Goal: Feedback & Contribution: Submit feedback/report problem

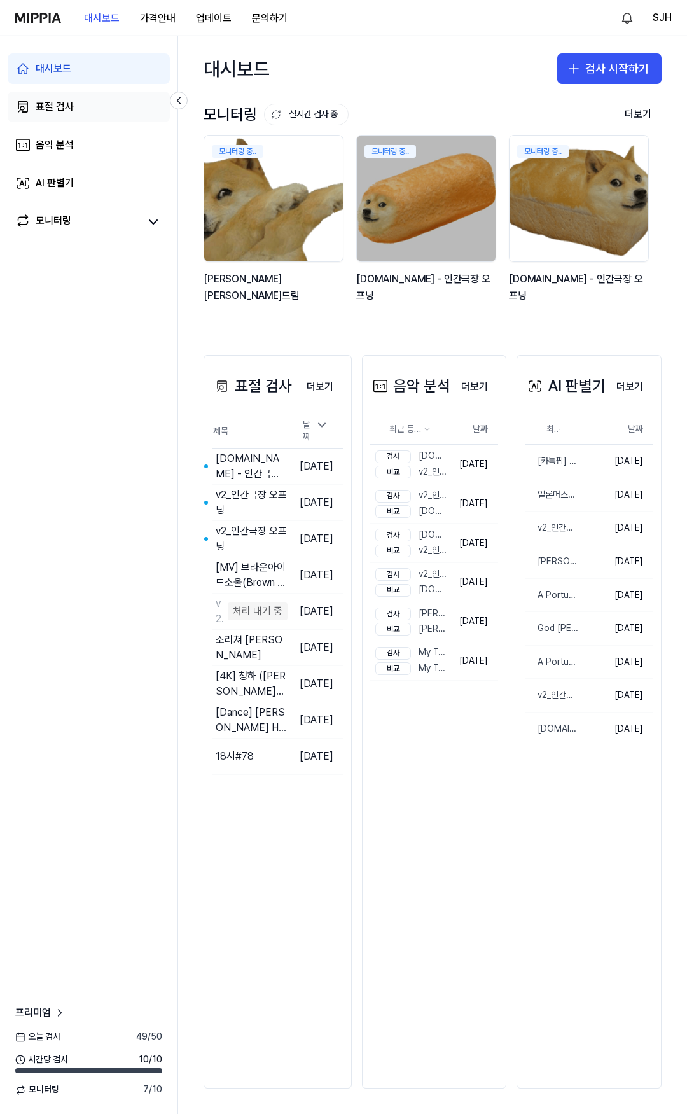
click at [82, 102] on link "표절 검사" at bounding box center [89, 107] width 162 height 31
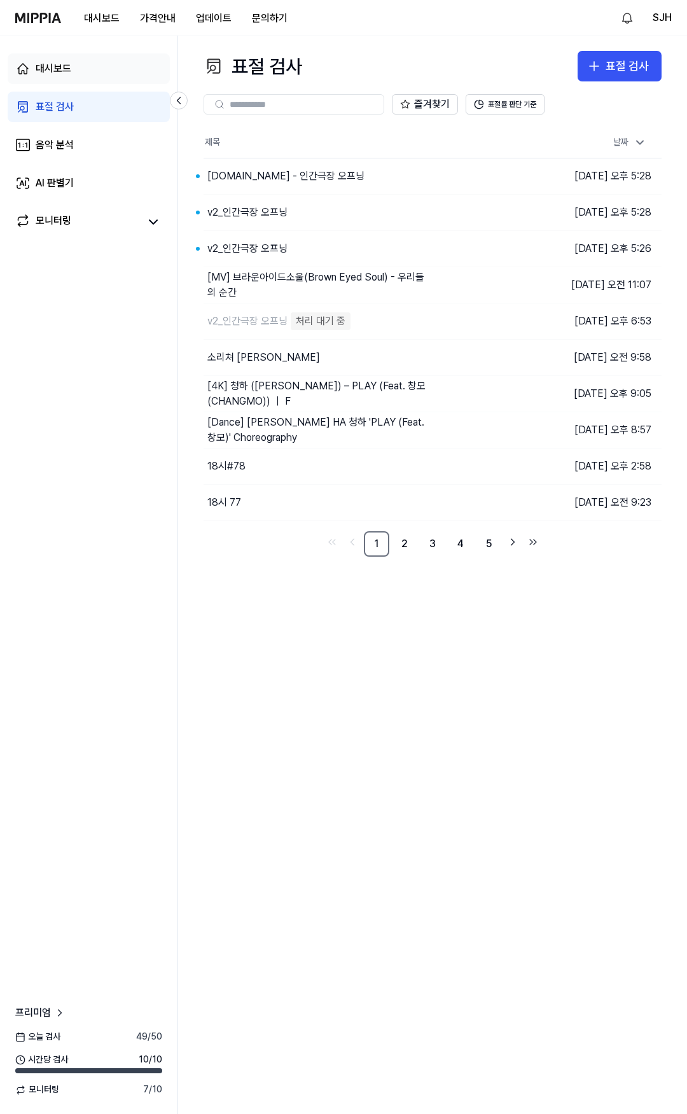
click at [86, 75] on link "대시보드" at bounding box center [89, 68] width 162 height 31
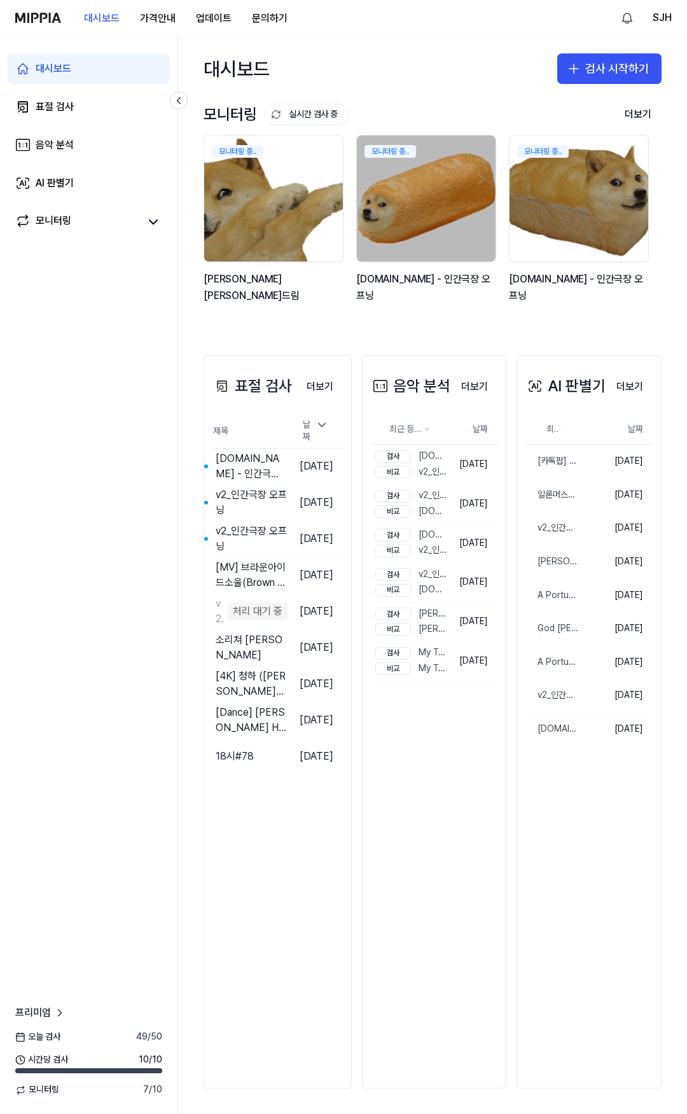
click at [34, 8] on div "대시보드 가격안내 업데이트 문의하기" at bounding box center [156, 17] width 282 height 35
click at [256, 856] on div "표절 검사 더보기 표절 검사 제목 날짜 y2mate.com - 인간극장 오프닝 이동하기 2025.10.01. v2_인간극장 오프닝 이동하기 2…" at bounding box center [277, 721] width 148 height 733
click at [154, 364] on div "대시보드 표절 검사 음악 분석 AI 판별기 모니터링 프리미엄 오늘 검사 49 / 50 시간당 검사 10 / 10 모니터링 7 / 10" at bounding box center [89, 575] width 178 height 1078
click at [158, 698] on div "대시보드 표절 검사 음악 분석 AI 판별기 모니터링 프리미엄 오늘 검사 49 / 50 시간당 검사 10 / 10 모니터링 7 / 10" at bounding box center [89, 575] width 178 height 1078
click at [68, 102] on div "표절 검사" at bounding box center [55, 106] width 38 height 15
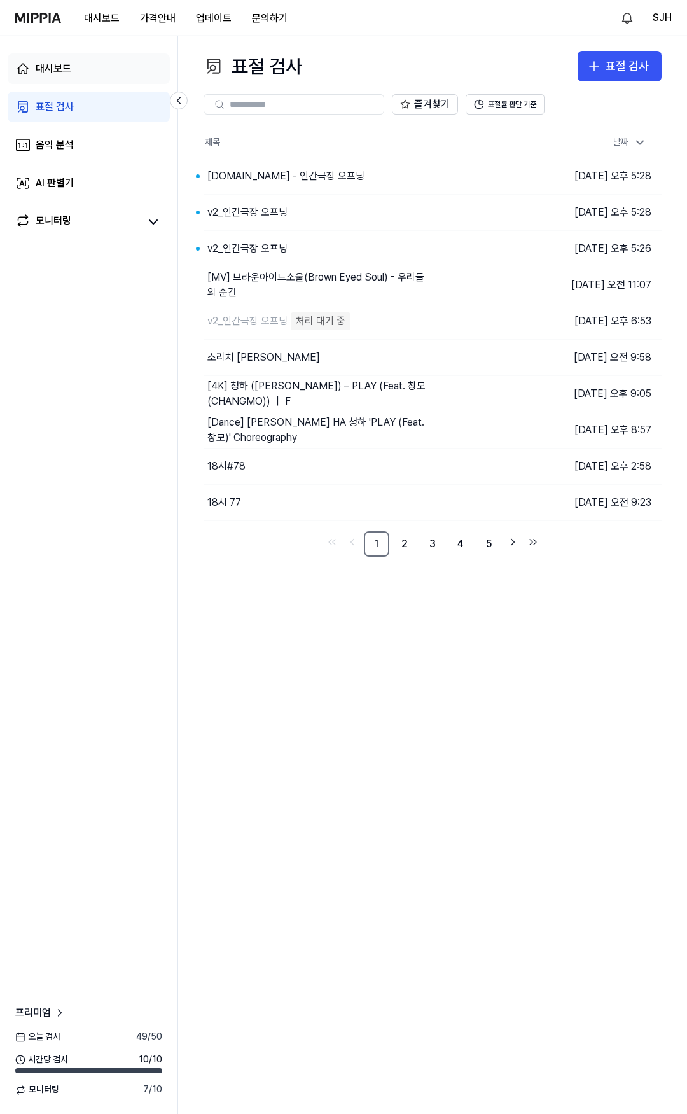
click at [81, 67] on link "대시보드" at bounding box center [89, 68] width 162 height 31
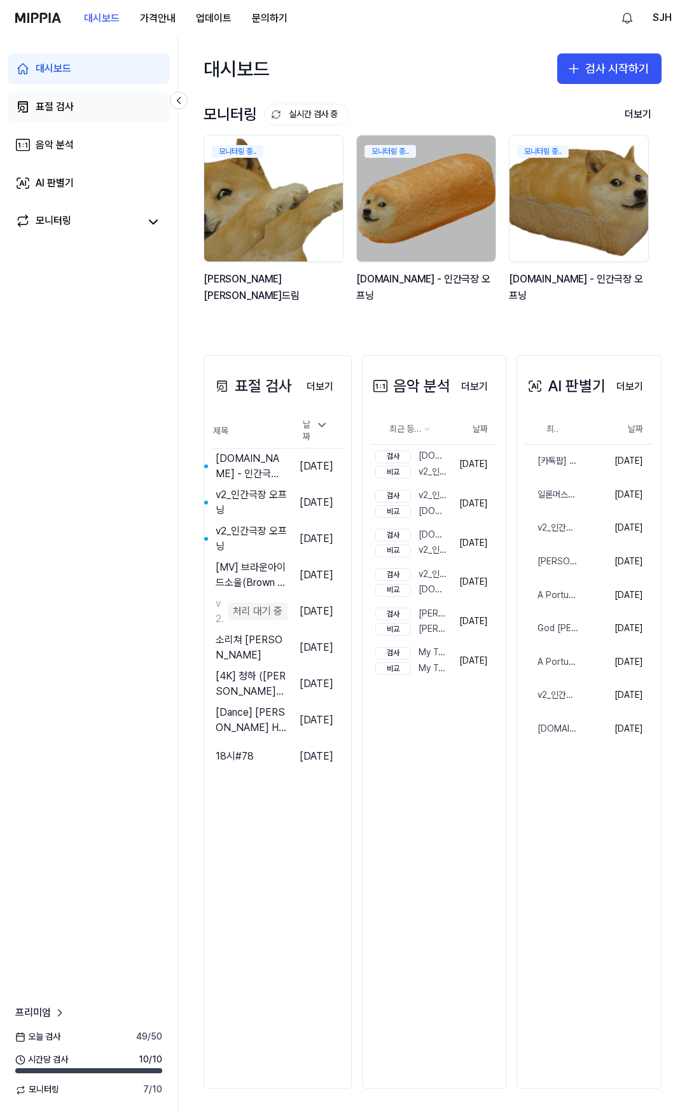
click at [83, 113] on link "표절 검사" at bounding box center [89, 107] width 162 height 31
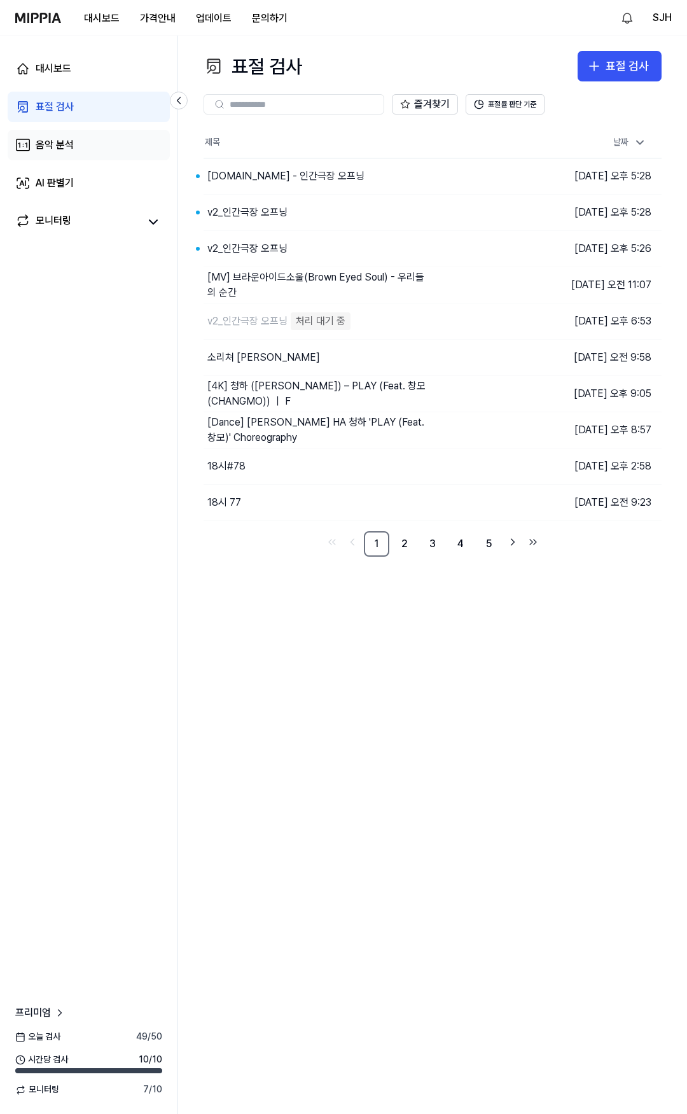
click at [83, 139] on link "음악 분석" at bounding box center [89, 145] width 162 height 31
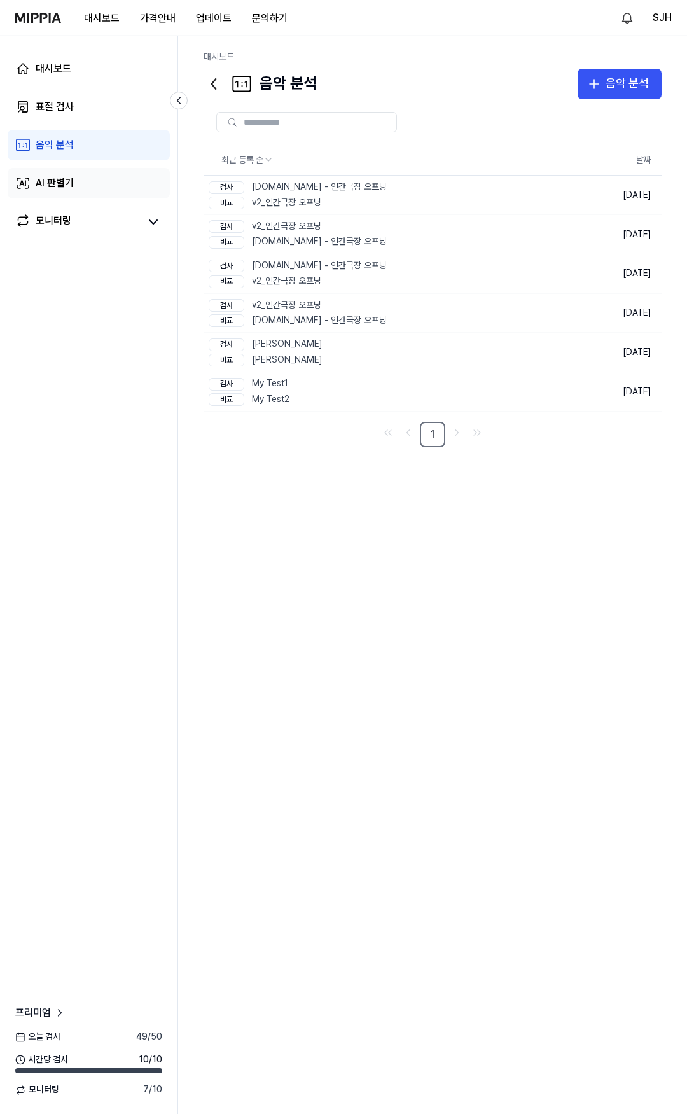
click at [101, 188] on link "AI 판별기" at bounding box center [89, 183] width 162 height 31
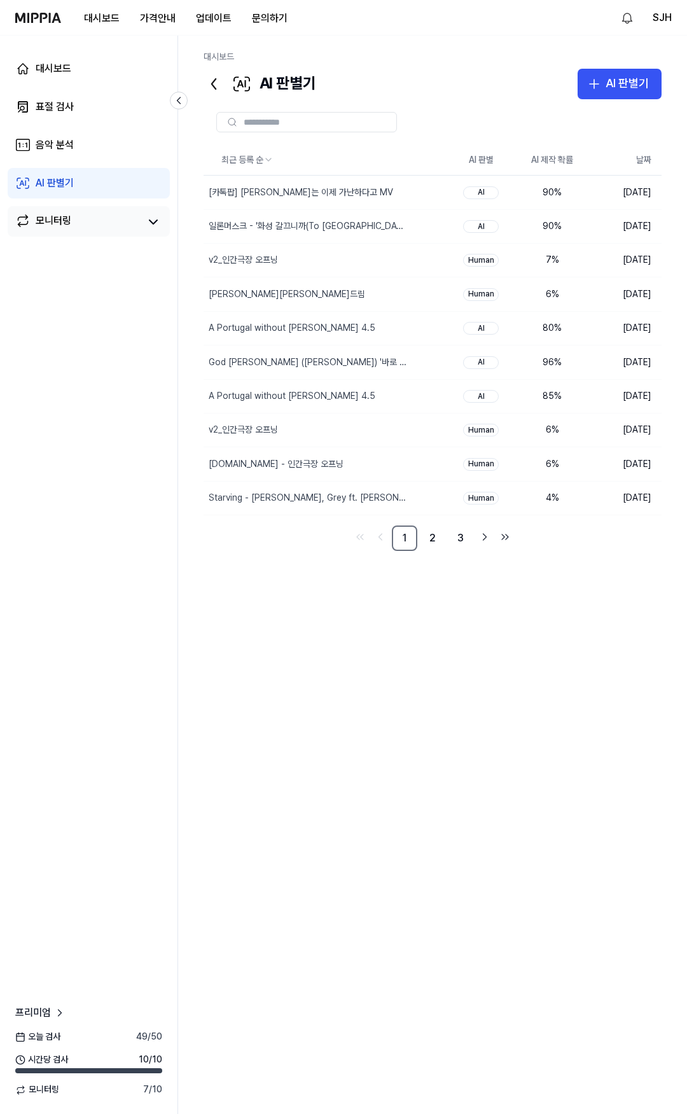
click at [78, 231] on link "모니터링" at bounding box center [77, 222] width 124 height 18
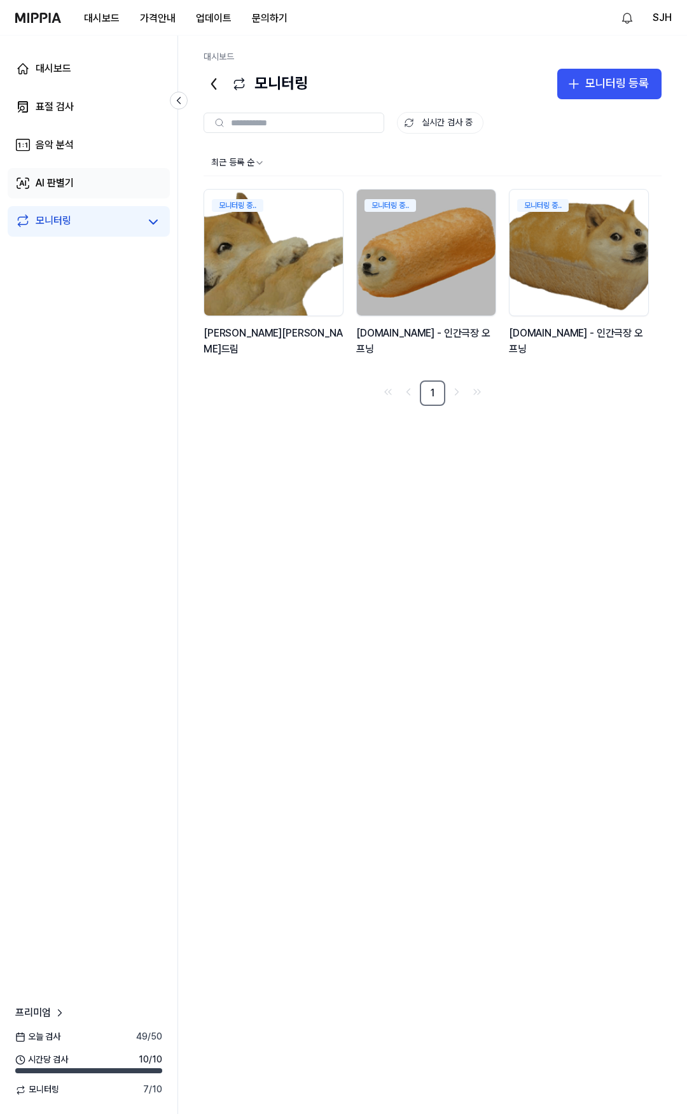
click at [90, 186] on link "AI 판별기" at bounding box center [89, 183] width 162 height 31
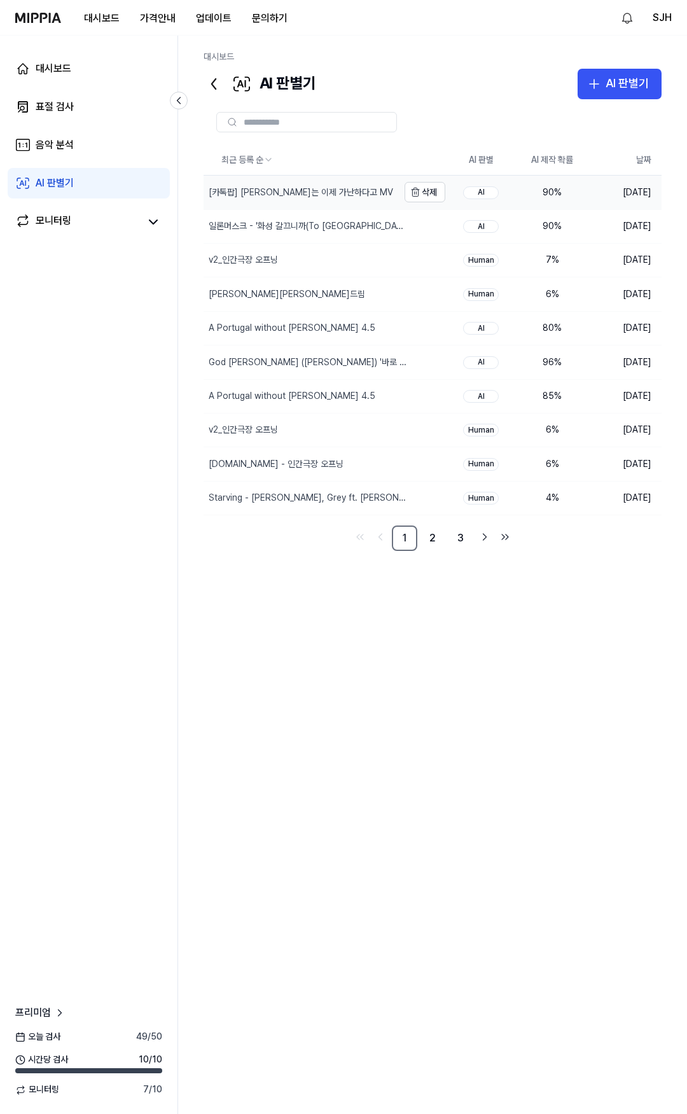
click at [337, 186] on div "[카톡팝] [PERSON_NAME]는 이제 가난하다고 MV" at bounding box center [301, 192] width 184 height 13
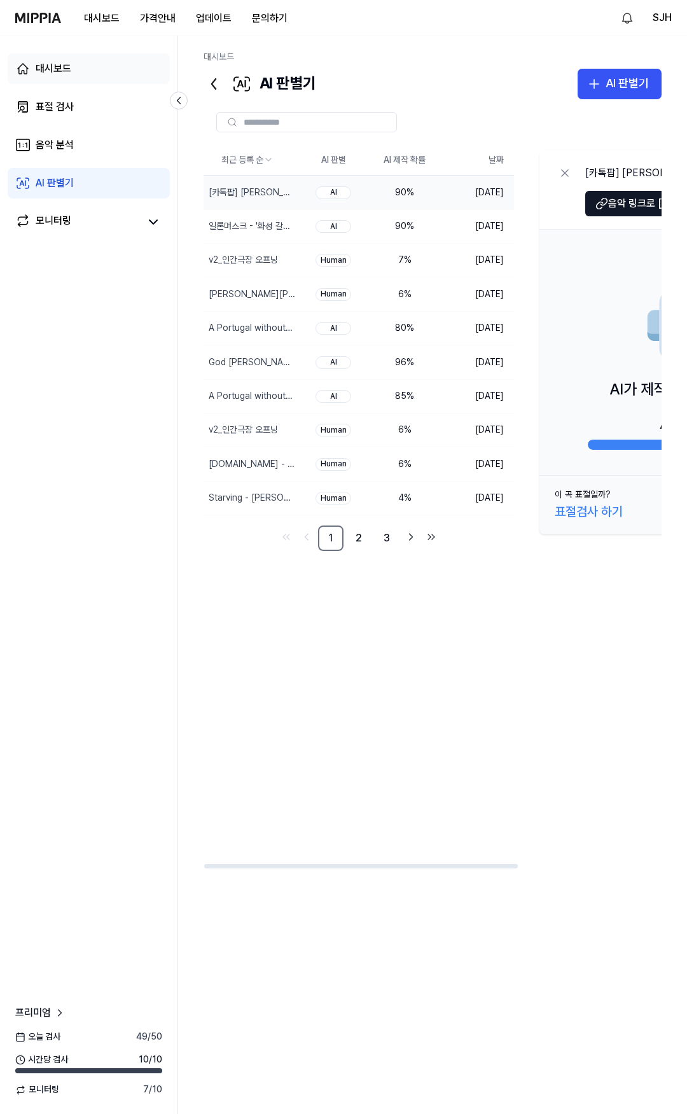
click at [84, 78] on link "대시보드" at bounding box center [89, 68] width 162 height 31
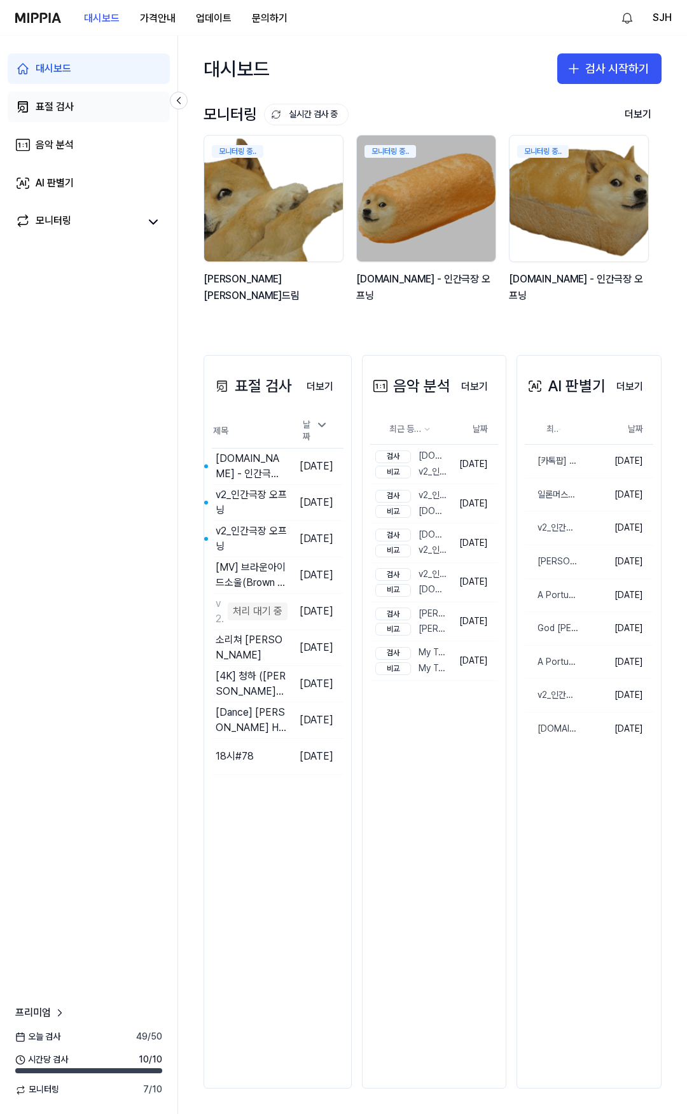
click at [46, 120] on link "표절 검사" at bounding box center [89, 107] width 162 height 31
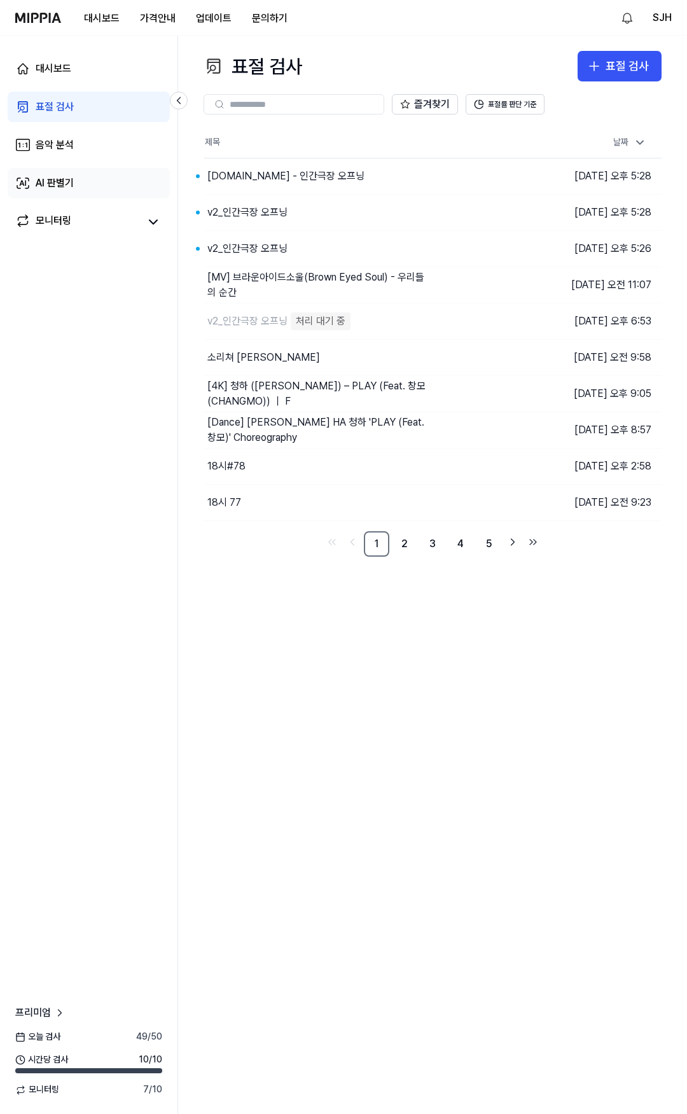
click at [44, 170] on link "AI 판별기" at bounding box center [89, 183] width 162 height 31
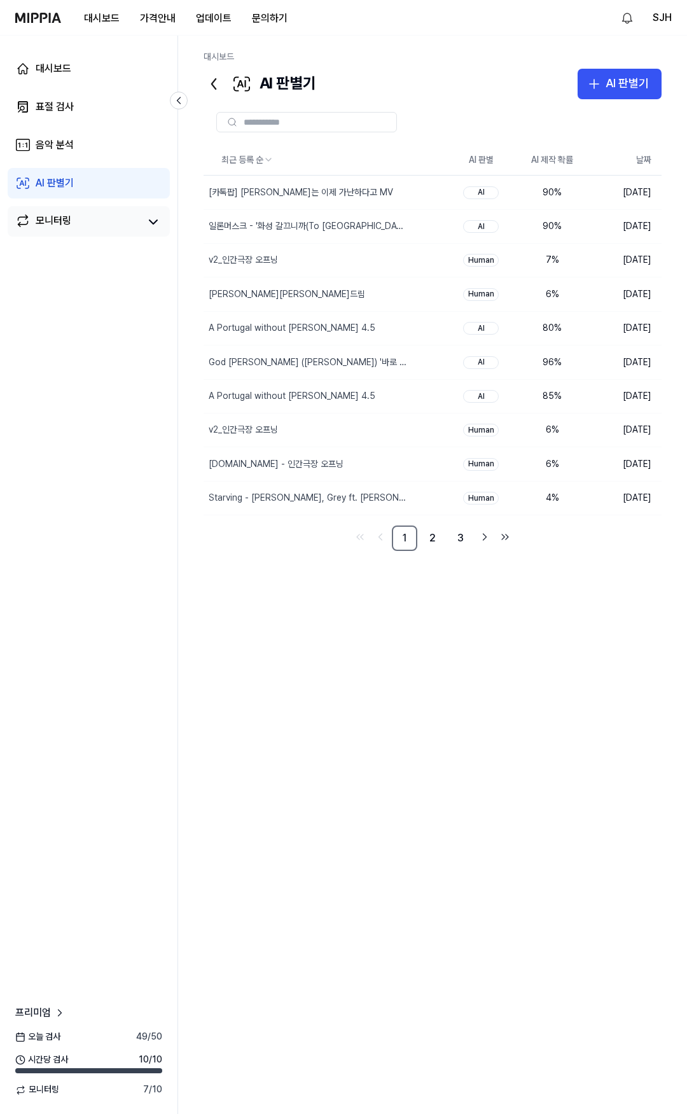
click at [48, 213] on div "모니터링" at bounding box center [54, 222] width 36 height 18
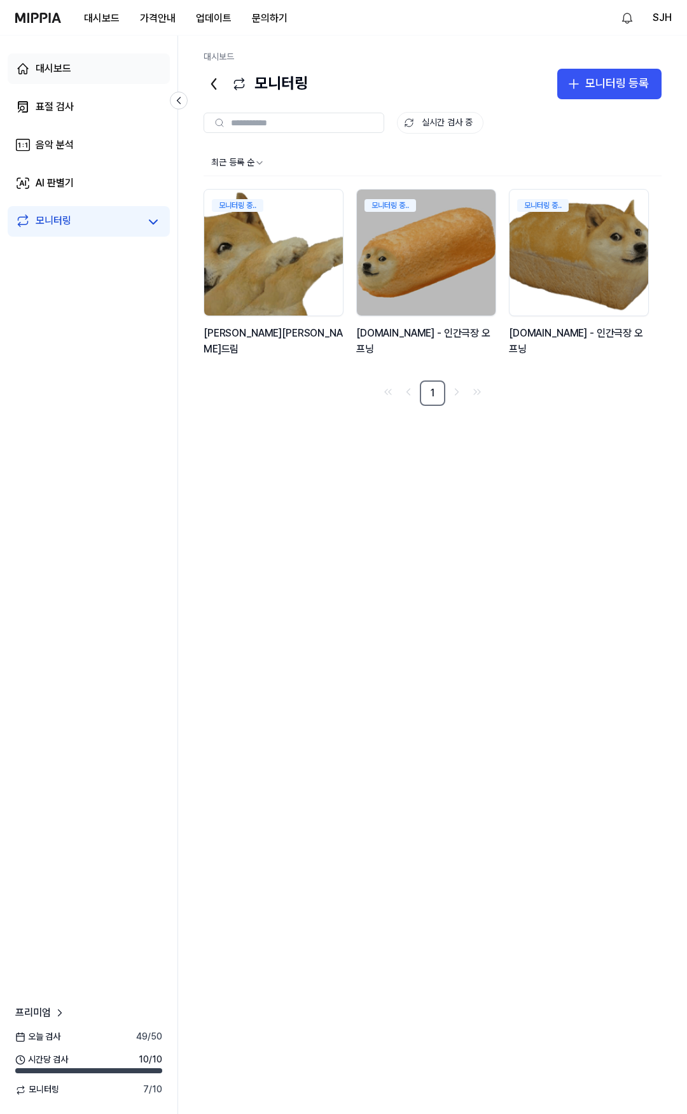
click at [90, 69] on link "대시보드" at bounding box center [89, 68] width 162 height 31
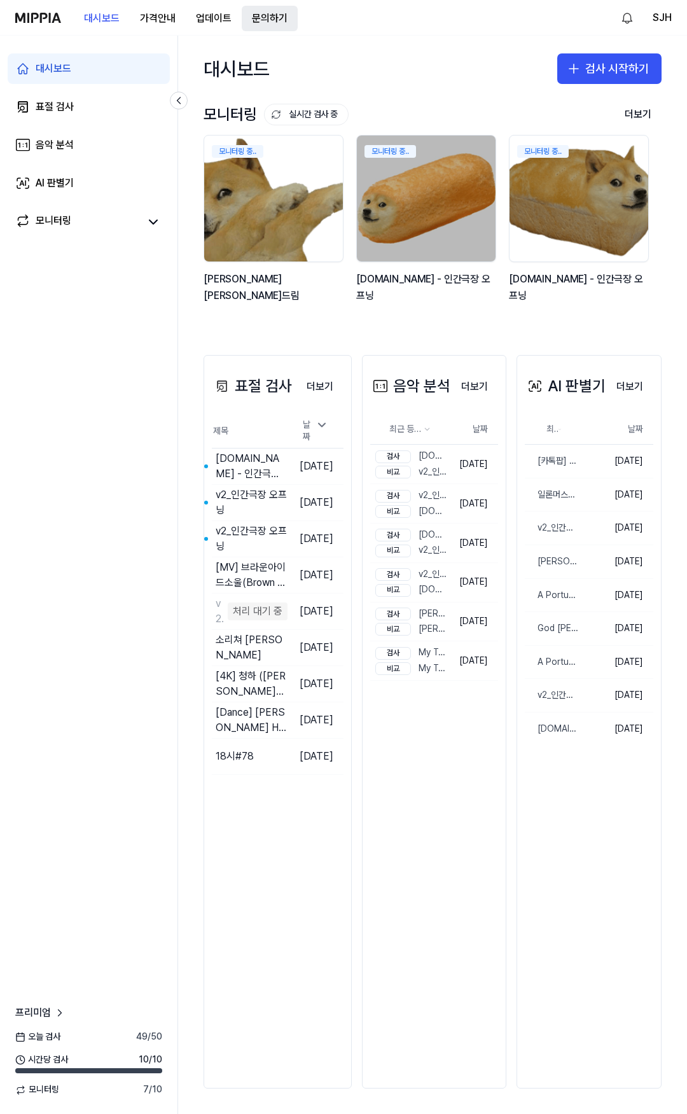
click at [259, 18] on button "문의하기" at bounding box center [270, 18] width 56 height 25
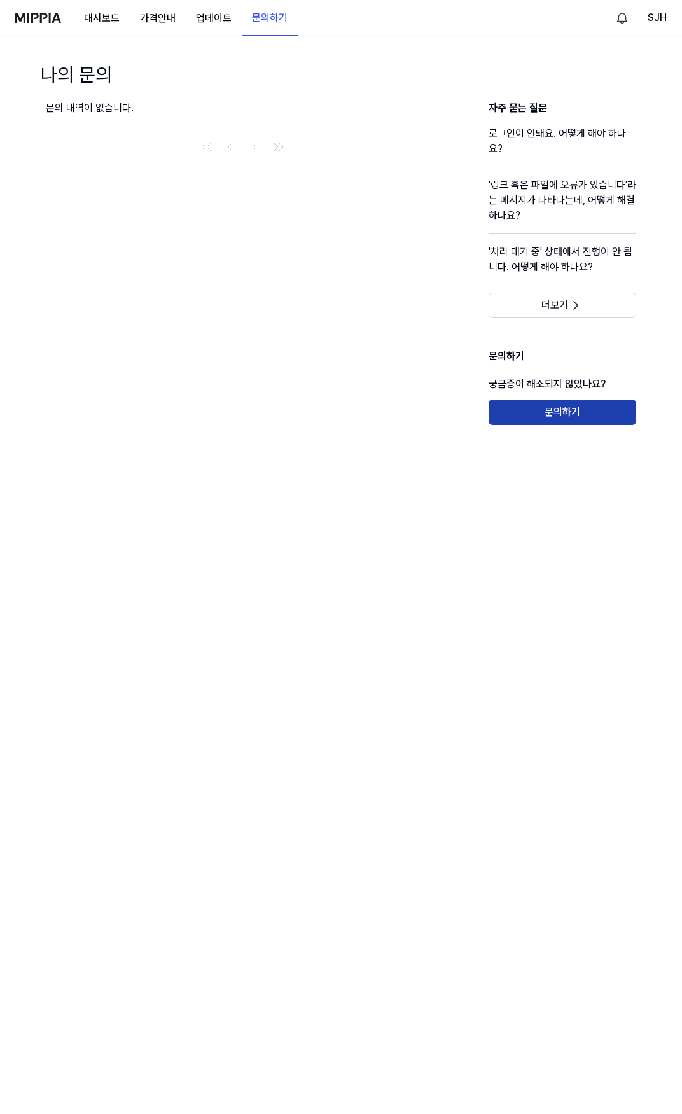
click at [566, 417] on button "문의하기" at bounding box center [562, 411] width 148 height 25
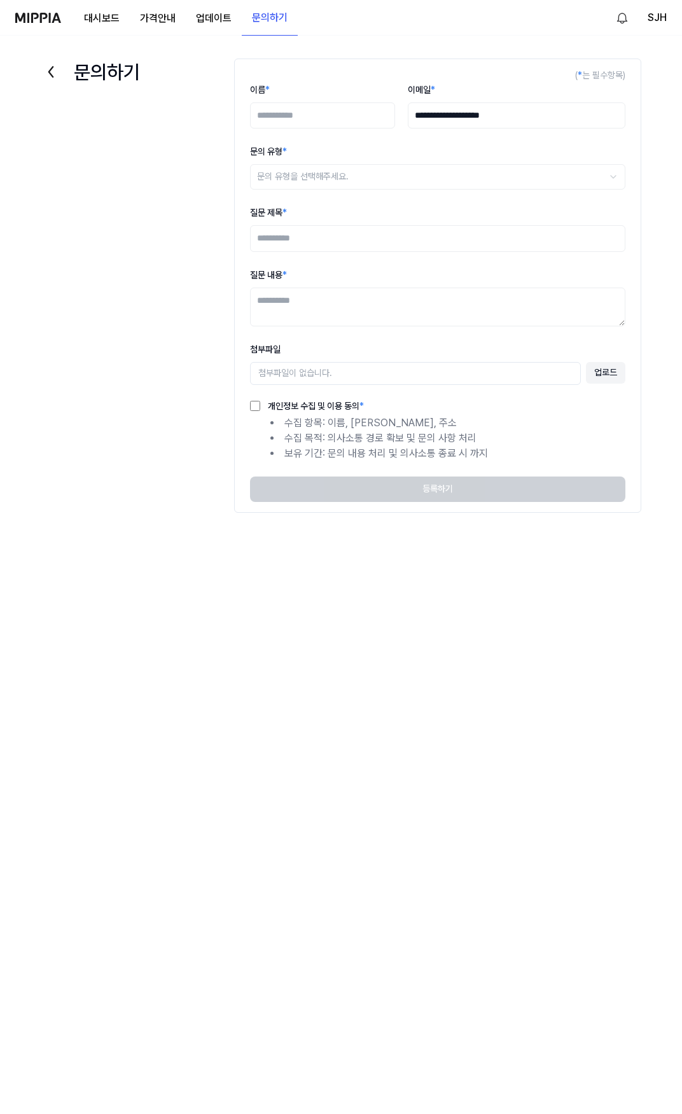
click at [326, 114] on input "이름 *" at bounding box center [322, 115] width 145 height 27
type input "****"
click at [287, 175] on html "**********" at bounding box center [343, 557] width 687 height 1114
select select "***"
click at [292, 243] on input "질문 제목 *" at bounding box center [437, 238] width 375 height 27
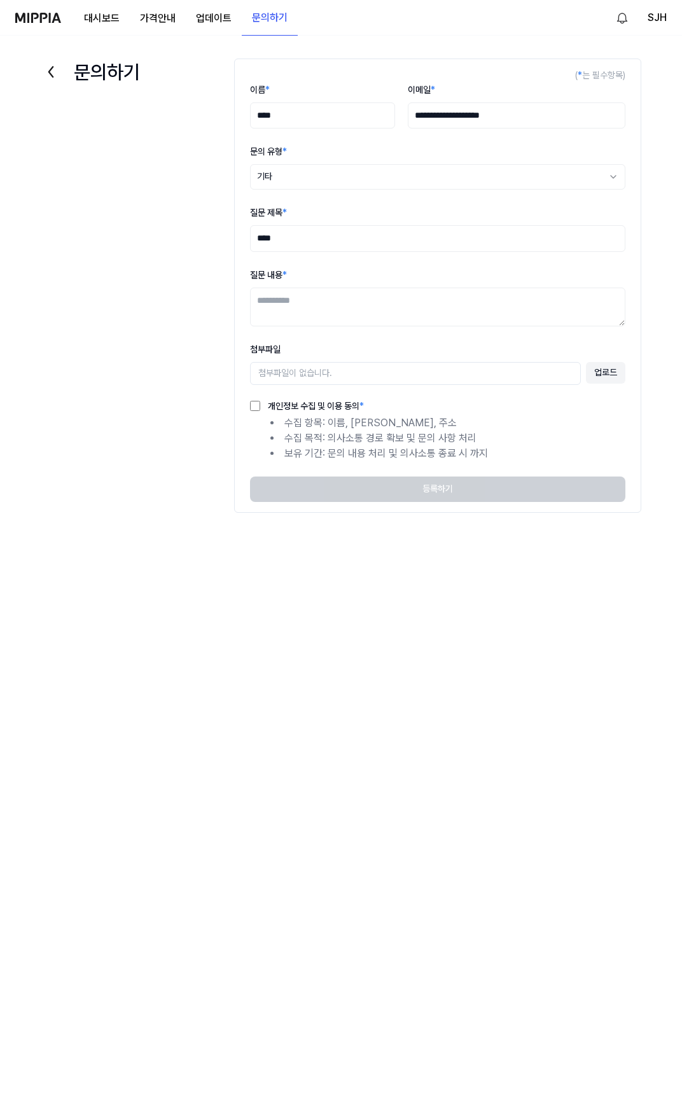
type input "****"
click at [317, 298] on textarea "질문 내용 *" at bounding box center [437, 306] width 375 height 39
type textarea "****"
click at [301, 401] on label "개인정보 수집 및 이용 동의 *" at bounding box center [312, 405] width 104 height 9
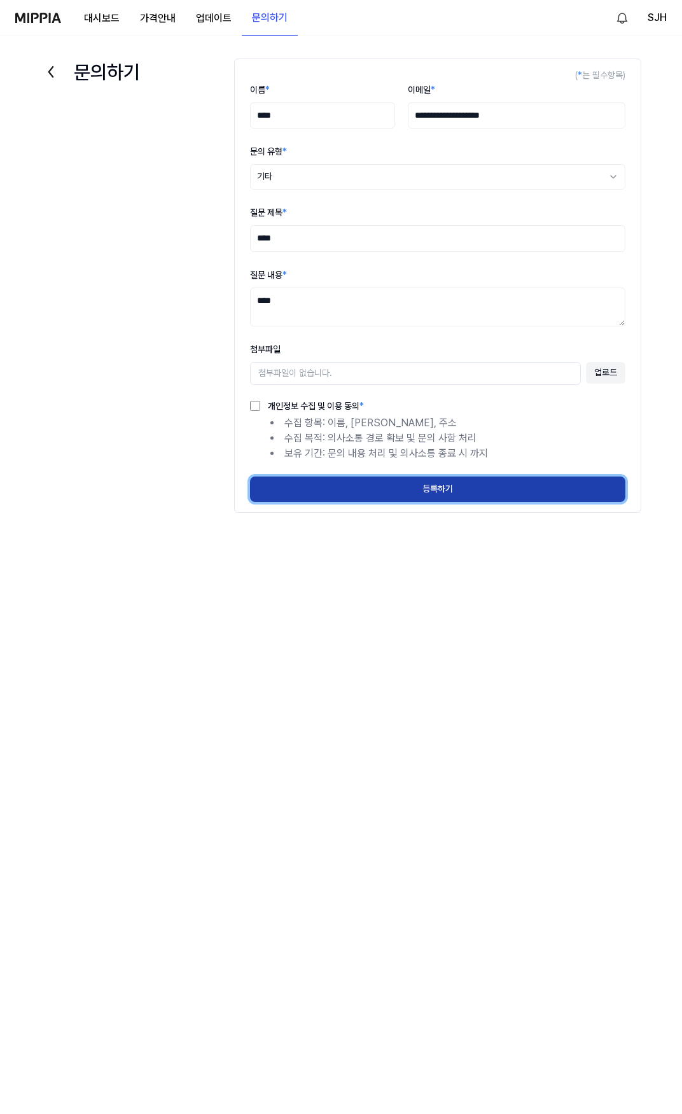
click at [455, 497] on button "등록하기" at bounding box center [437, 488] width 375 height 25
